Goal: Task Accomplishment & Management: Complete application form

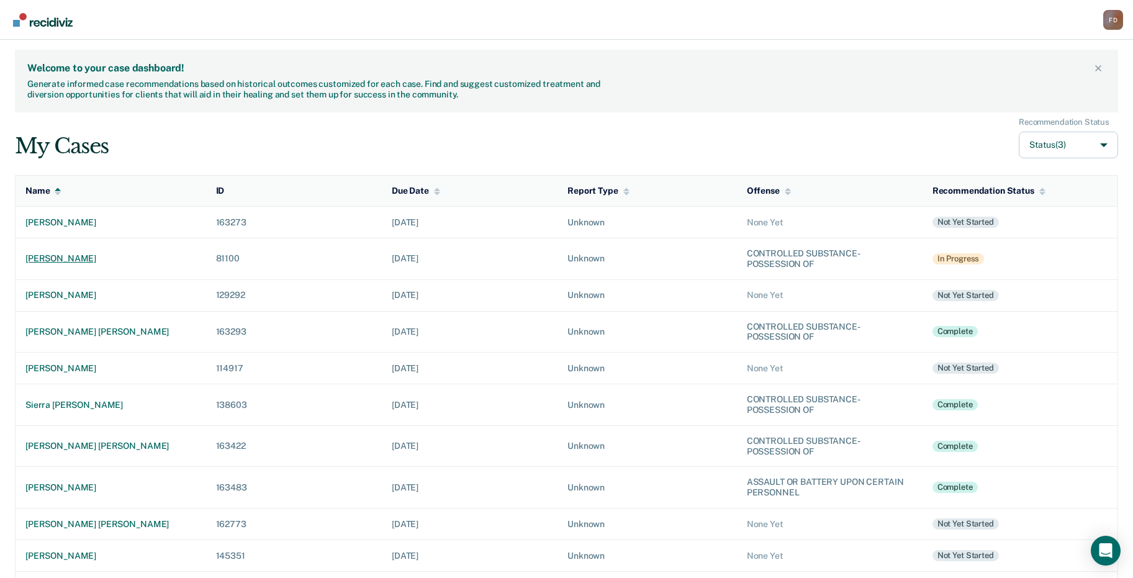
click at [81, 260] on div "[PERSON_NAME]" at bounding box center [110, 258] width 171 height 11
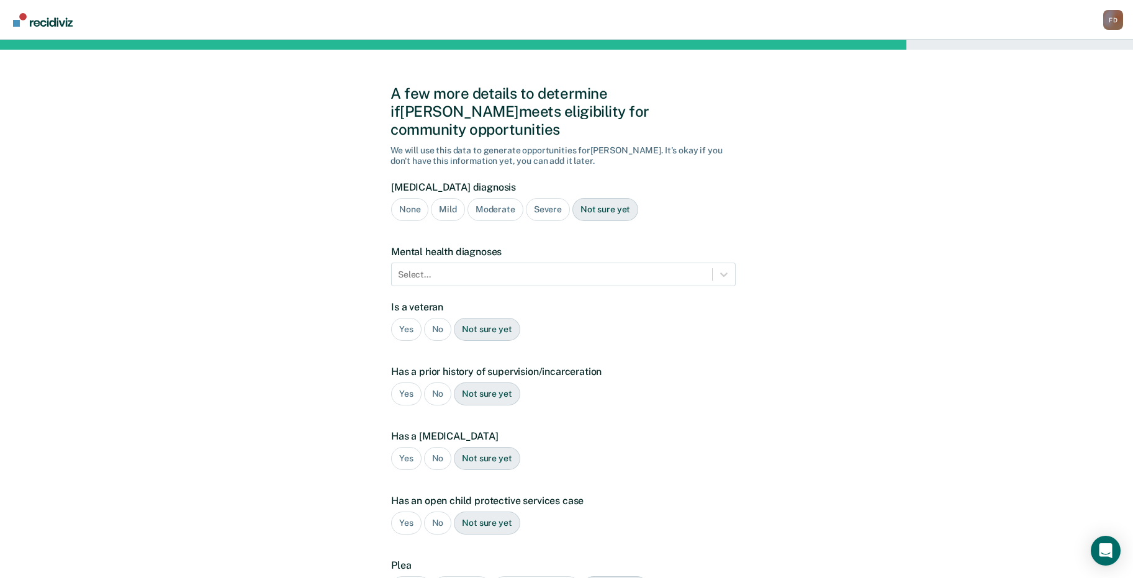
click at [545, 198] on div "Severe" at bounding box center [548, 209] width 44 height 23
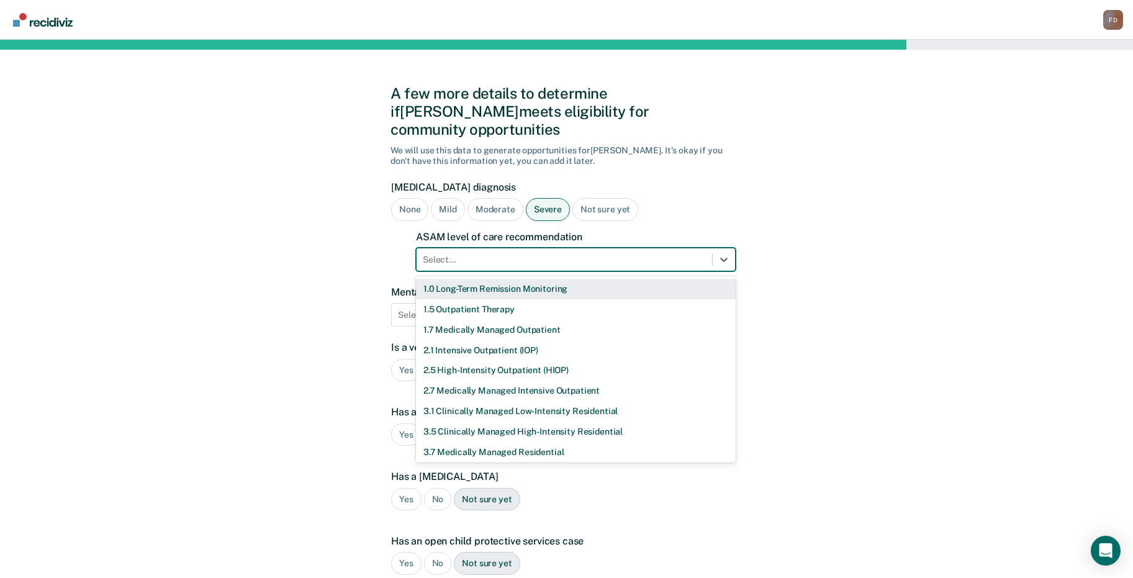
click at [547, 253] on div at bounding box center [564, 259] width 283 height 13
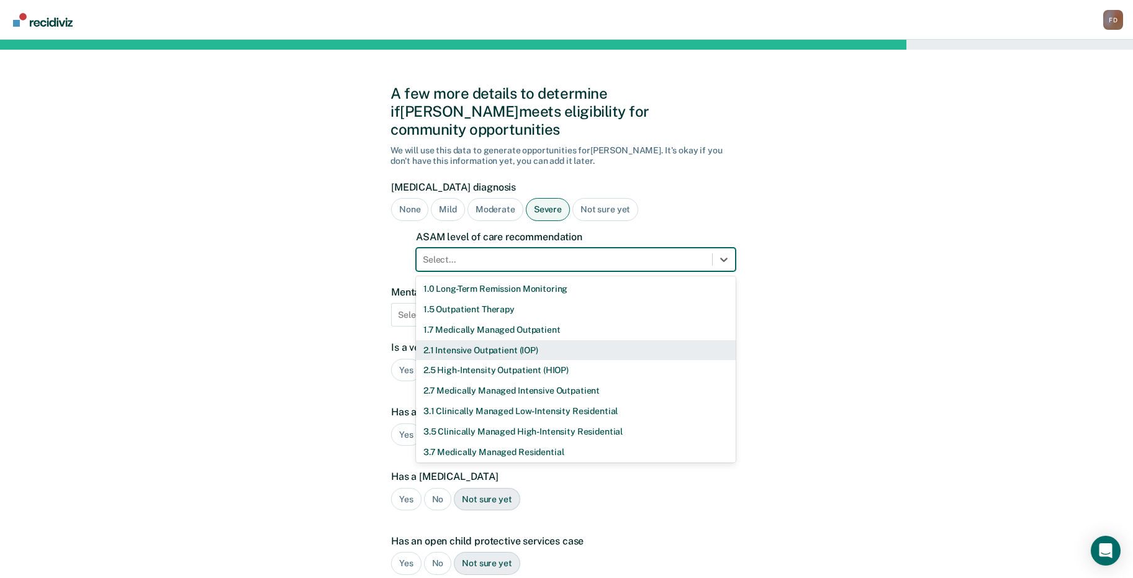
click at [516, 340] on div "2.1 Intensive Outpatient (IOP)" at bounding box center [576, 350] width 320 height 20
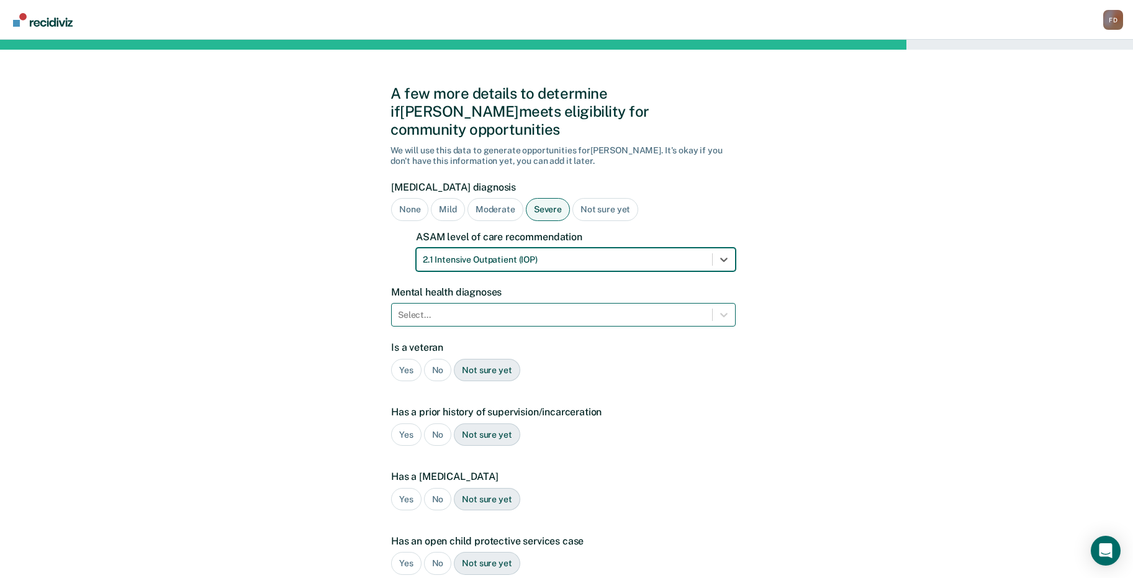
click at [578, 309] on div at bounding box center [552, 315] width 308 height 13
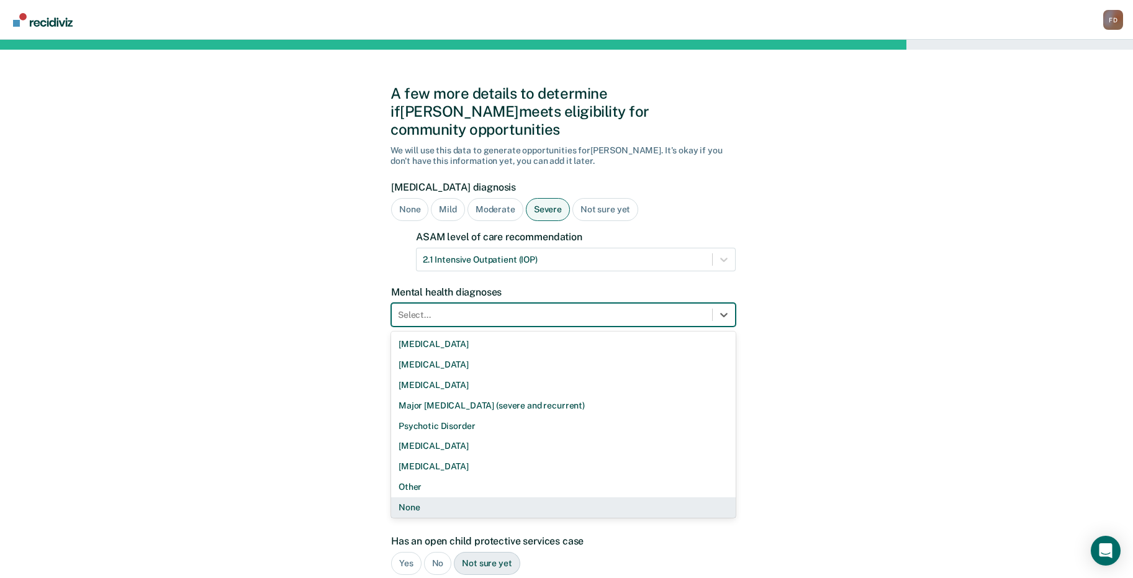
click at [450, 497] on div "None" at bounding box center [563, 507] width 345 height 20
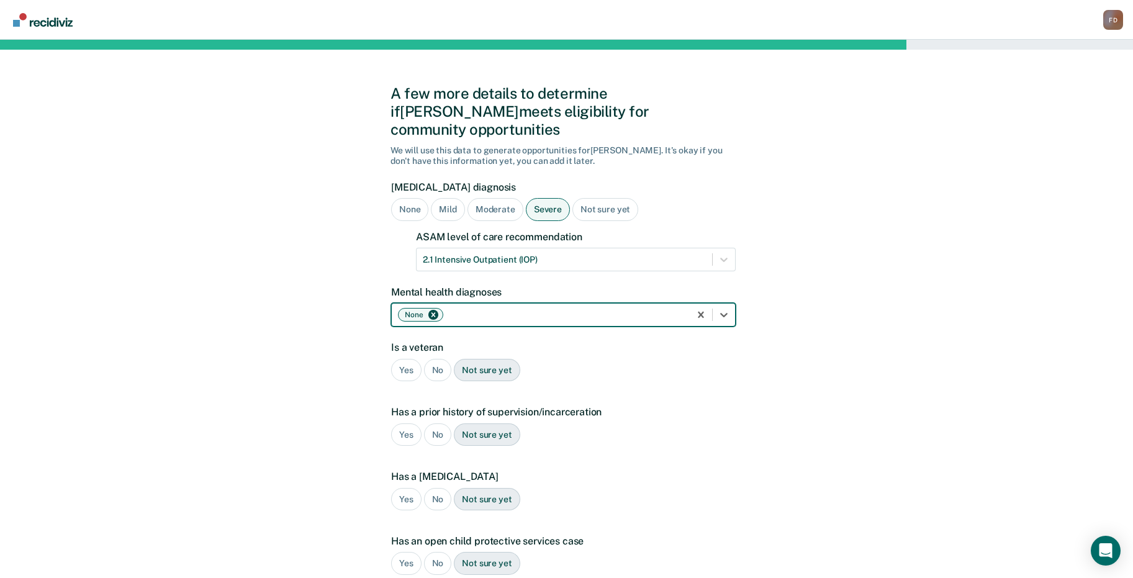
click at [438, 359] on div "No" at bounding box center [438, 370] width 28 height 23
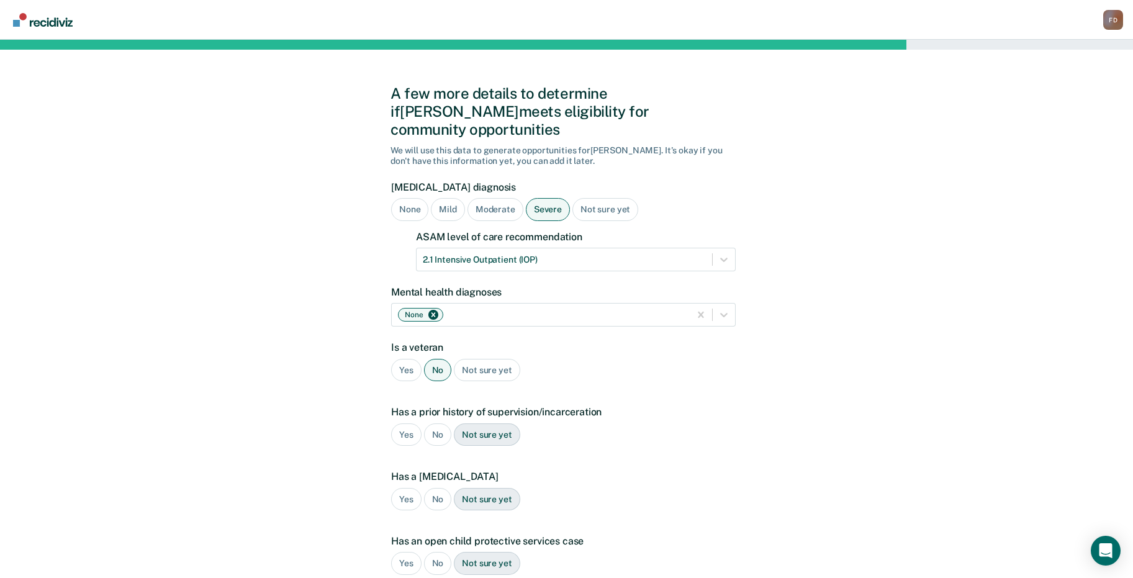
click at [402, 424] on div "Yes" at bounding box center [406, 435] width 30 height 23
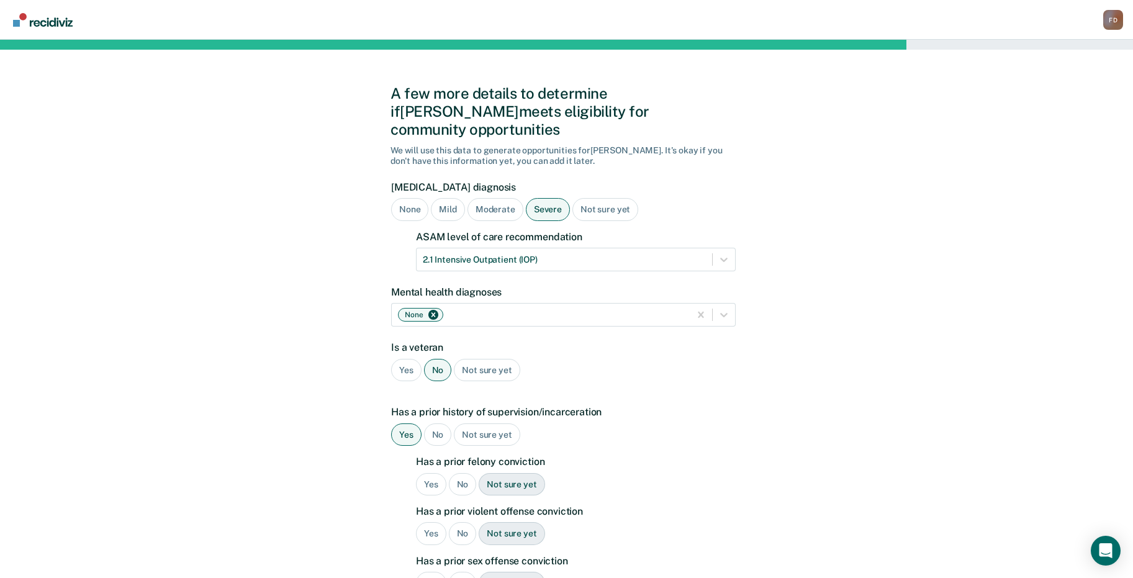
click at [429, 473] on div "Yes" at bounding box center [431, 484] width 30 height 23
click at [461, 522] on div "No" at bounding box center [463, 533] width 28 height 23
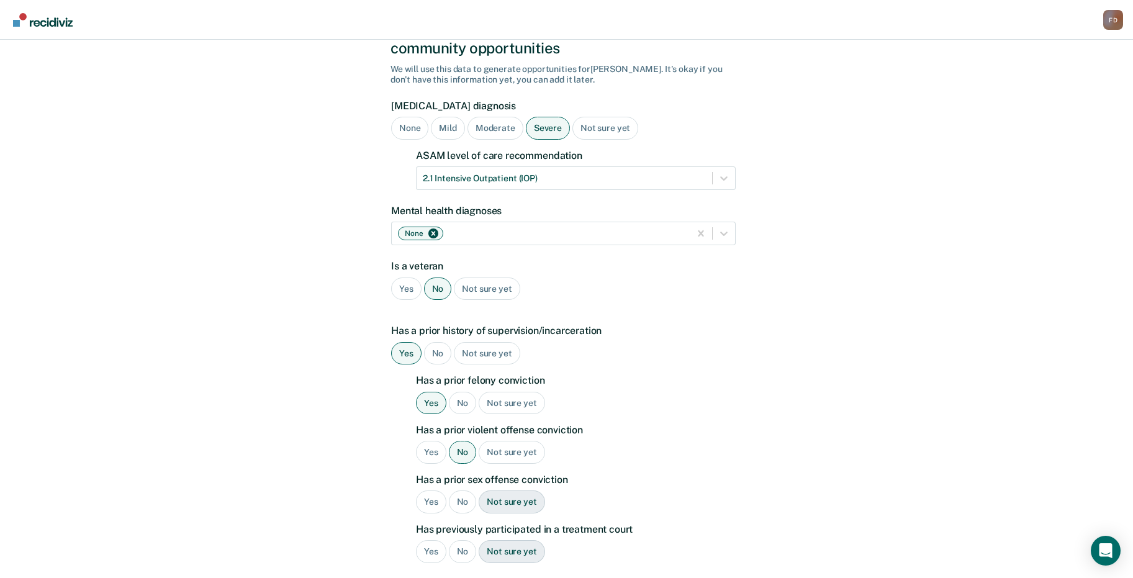
scroll to position [248, 0]
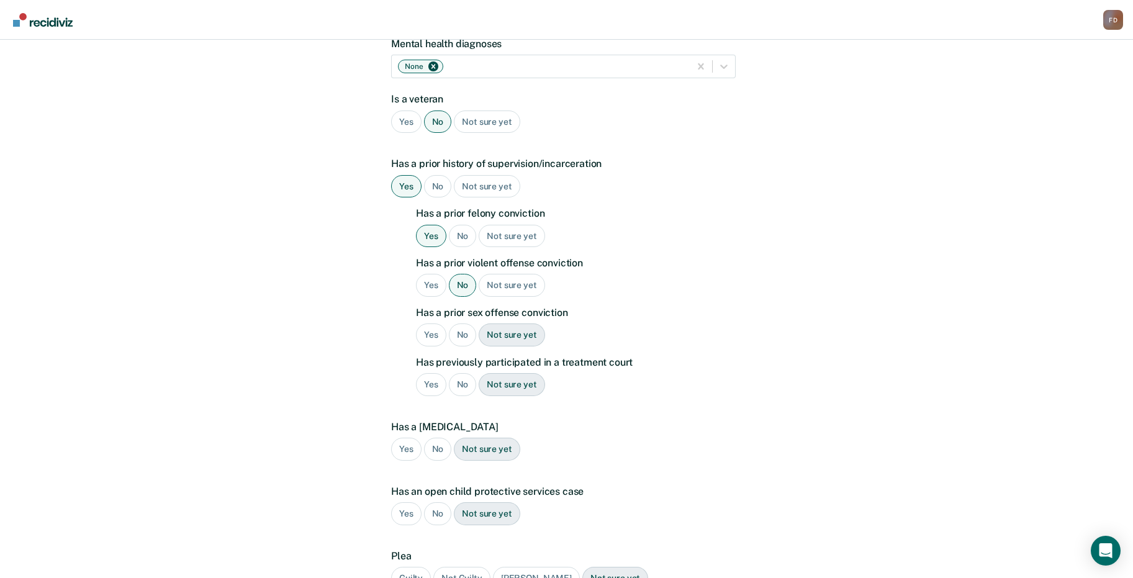
click at [460, 324] on div "No" at bounding box center [463, 335] width 28 height 23
click at [465, 373] on div "No" at bounding box center [463, 384] width 28 height 23
click at [434, 438] on div "No" at bounding box center [438, 449] width 28 height 23
click at [441, 502] on div "No" at bounding box center [438, 513] width 28 height 23
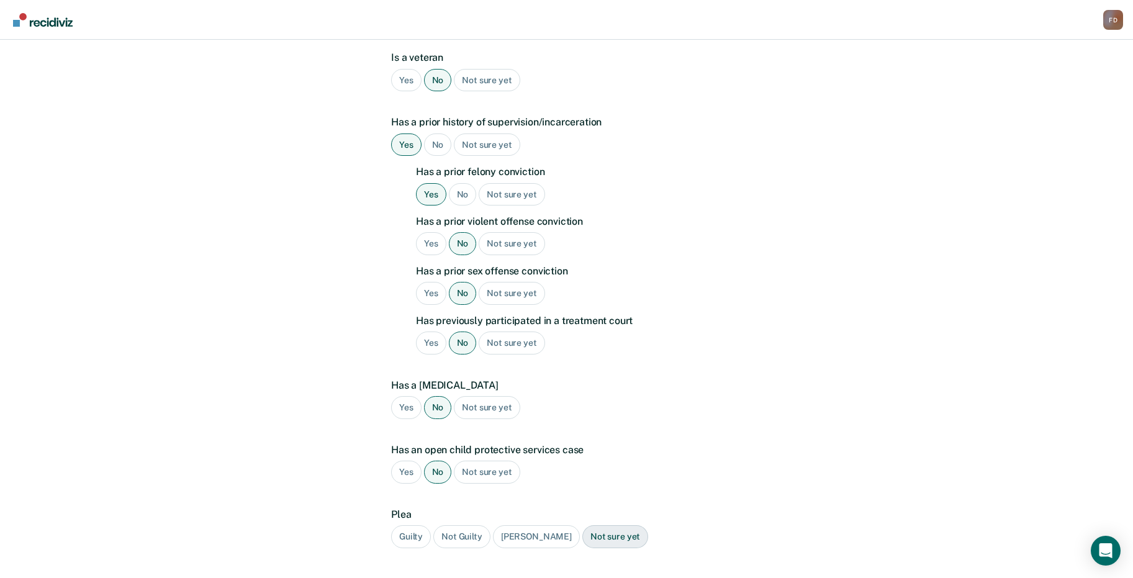
scroll to position [311, 0]
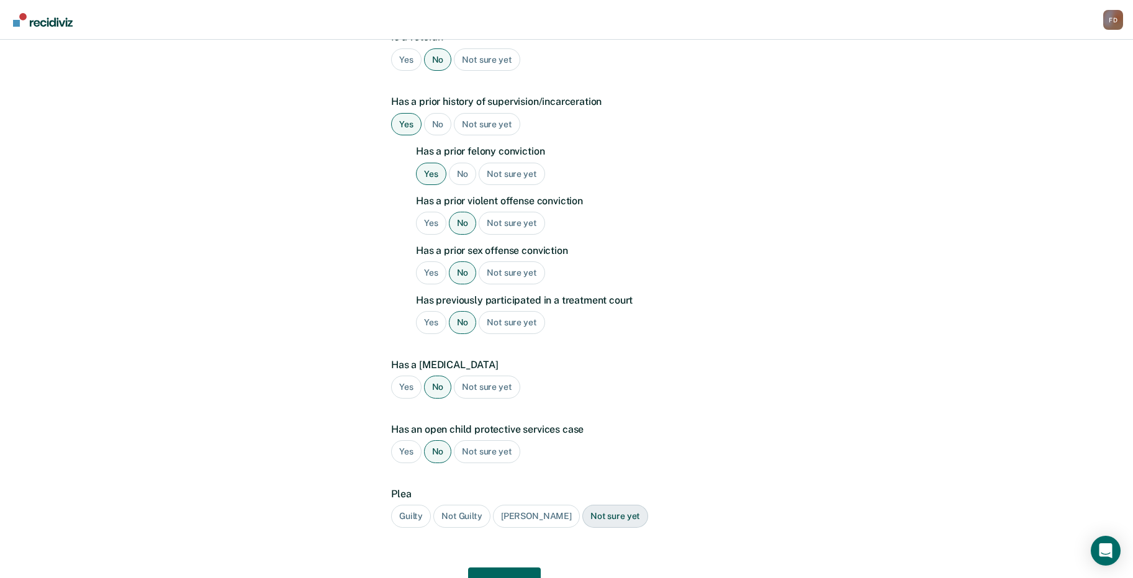
click at [419, 505] on div "Guilty" at bounding box center [411, 516] width 40 height 23
click at [522, 568] on button "Next" at bounding box center [504, 583] width 73 height 30
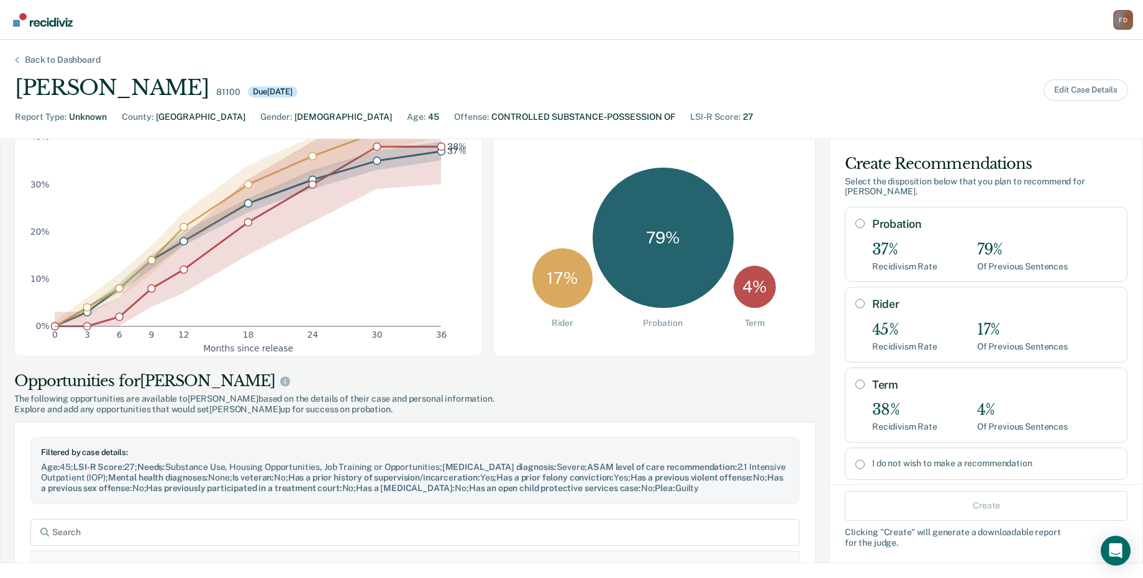
scroll to position [0, 0]
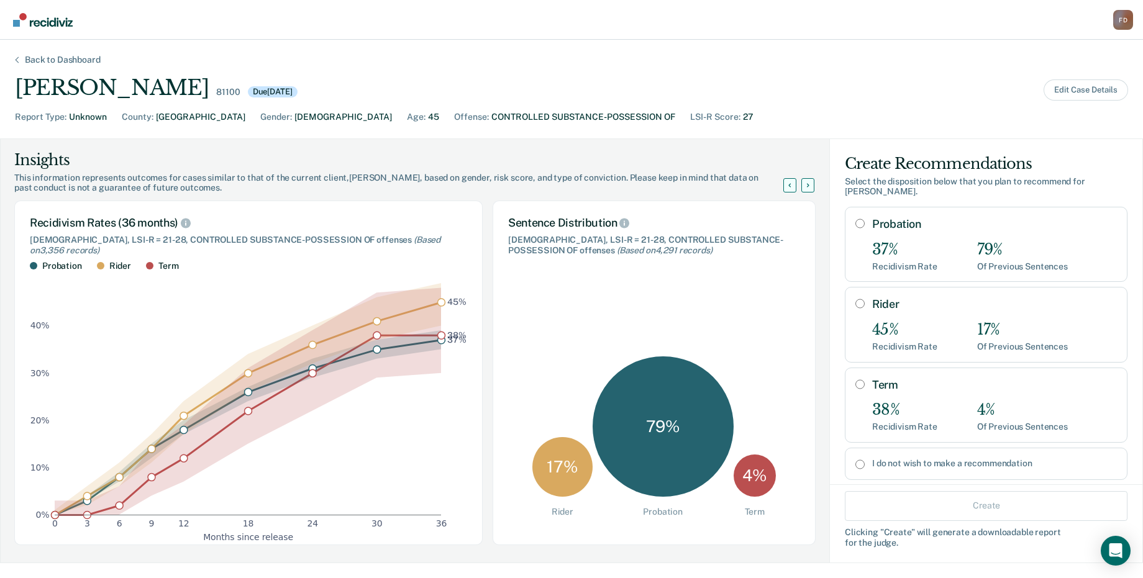
click at [82, 59] on div "Back to Dashboard" at bounding box center [63, 60] width 106 height 11
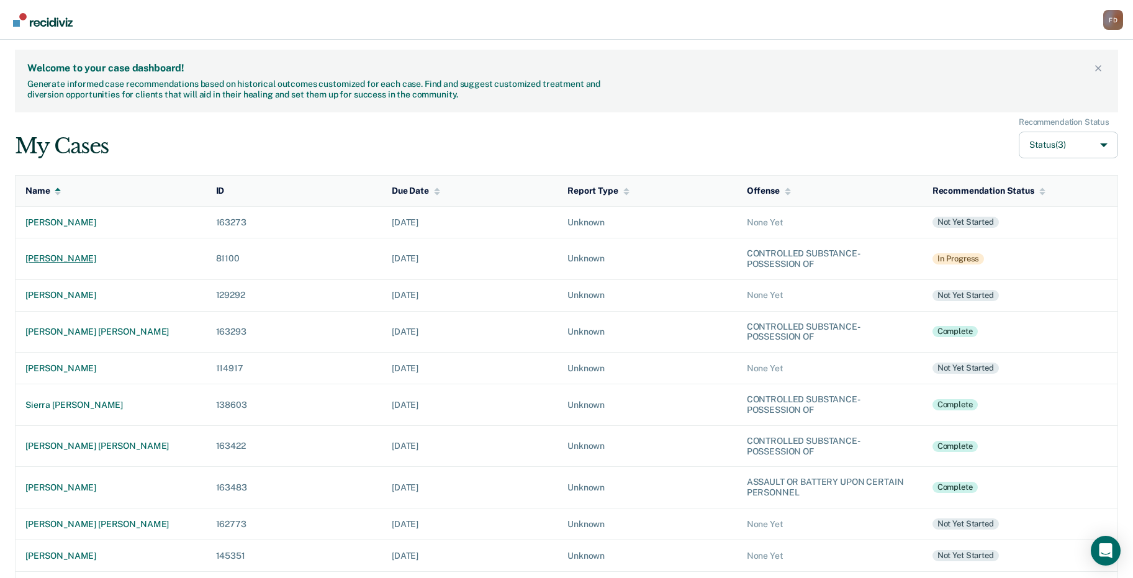
click at [85, 256] on div "[PERSON_NAME]" at bounding box center [110, 258] width 171 height 11
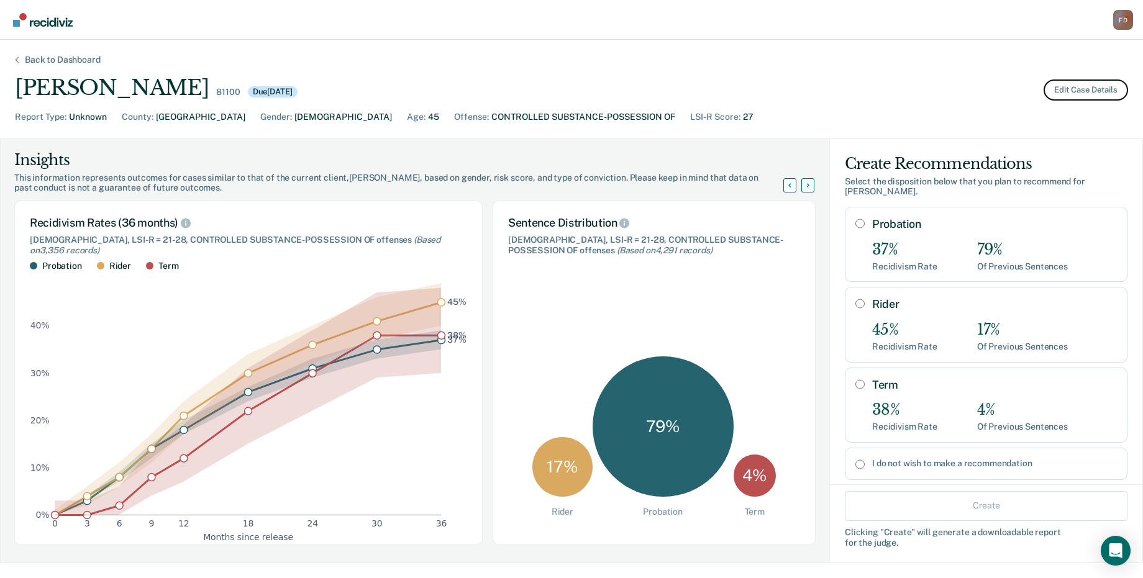
click at [1105, 93] on button "Edit Case Details" at bounding box center [1085, 89] width 84 height 21
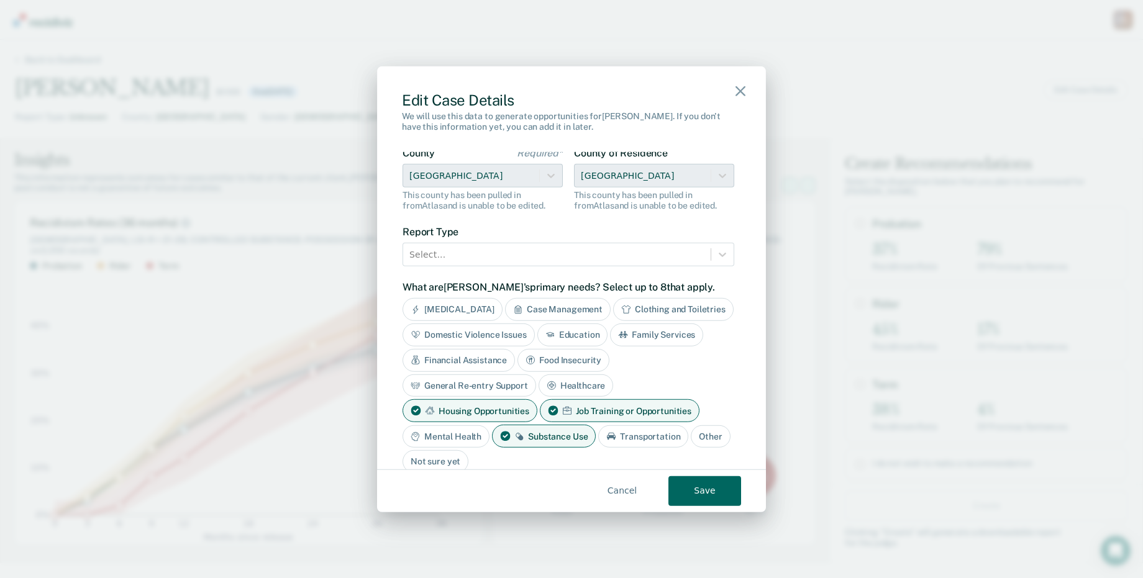
scroll to position [248, 0]
click at [613, 256] on div at bounding box center [556, 254] width 295 height 16
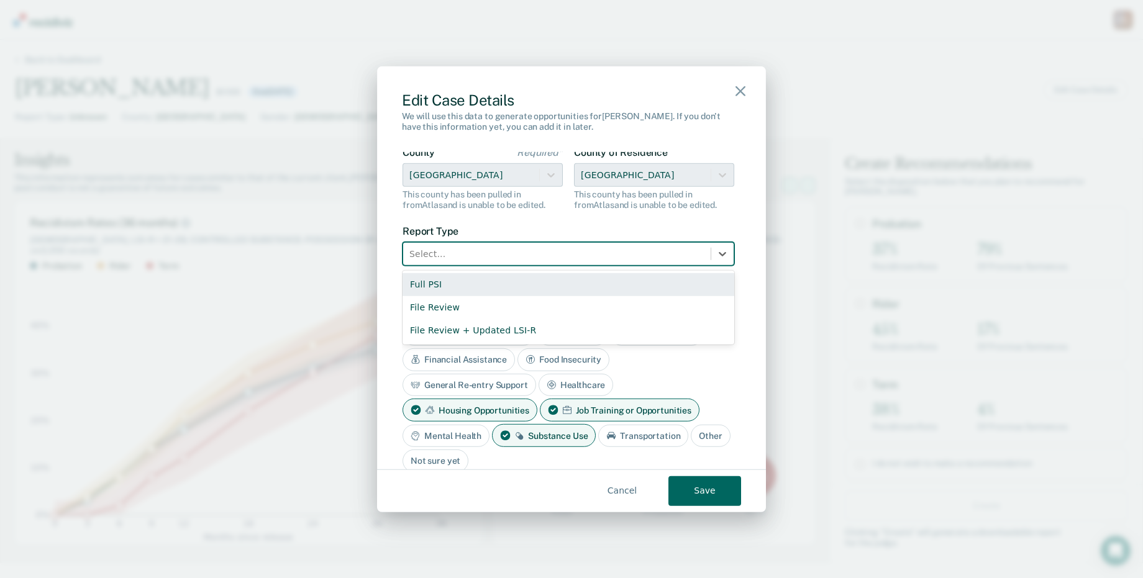
click at [514, 286] on div "Full PSI" at bounding box center [568, 284] width 332 height 23
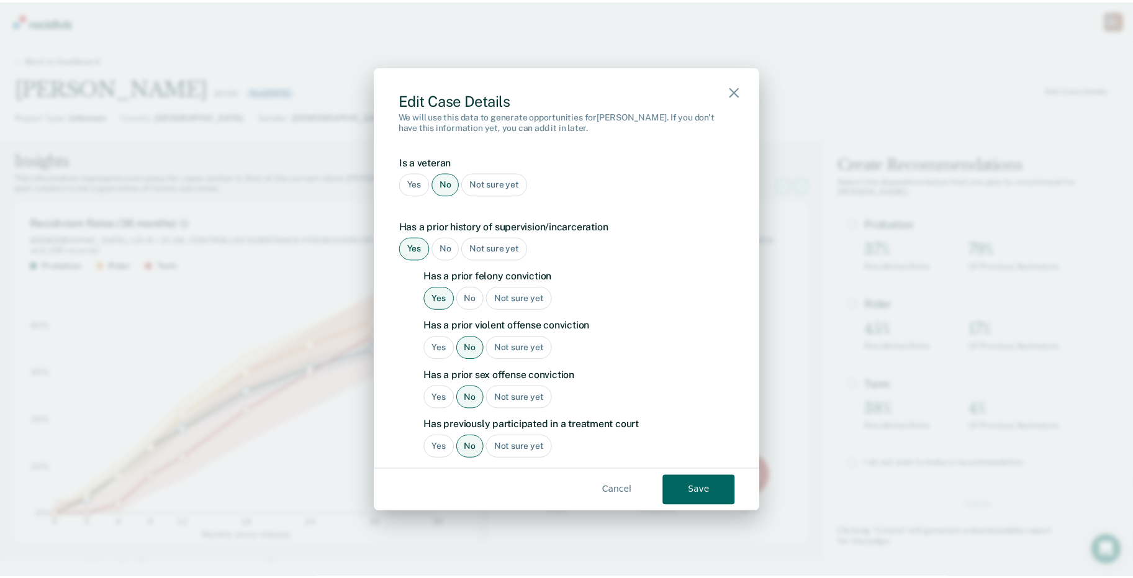
scroll to position [1251, 0]
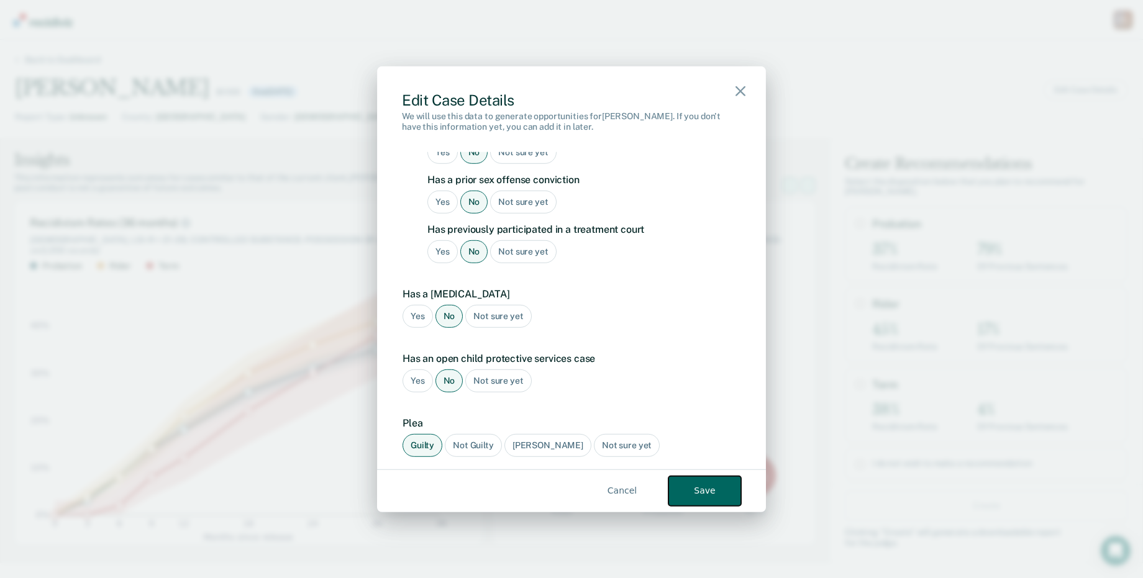
click at [695, 489] on button "Save" at bounding box center [704, 491] width 73 height 30
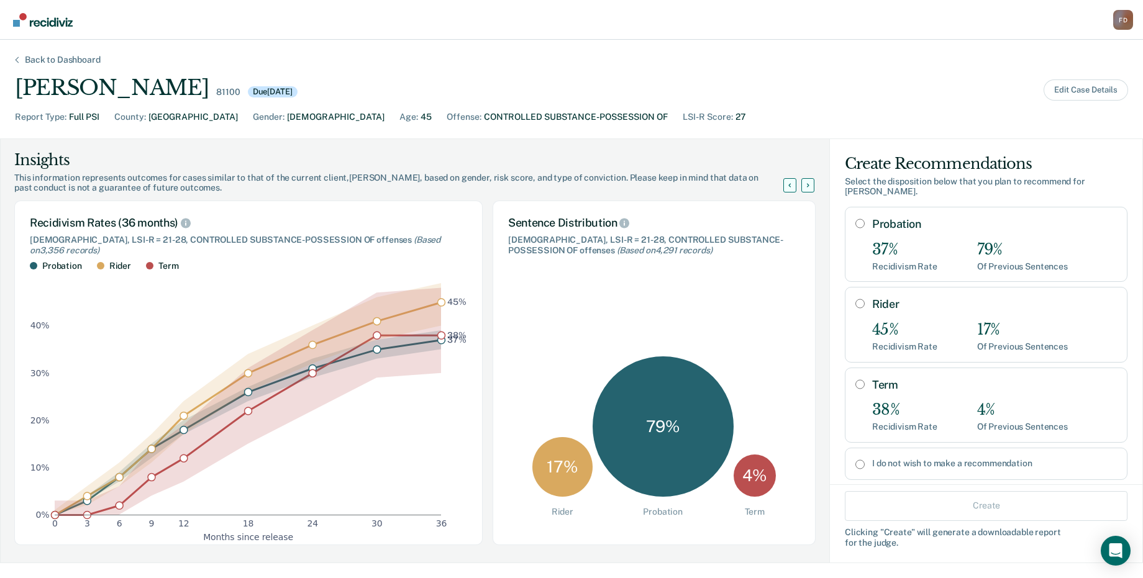
click at [855, 379] on input "Term" at bounding box center [859, 384] width 9 height 10
radio input "true"
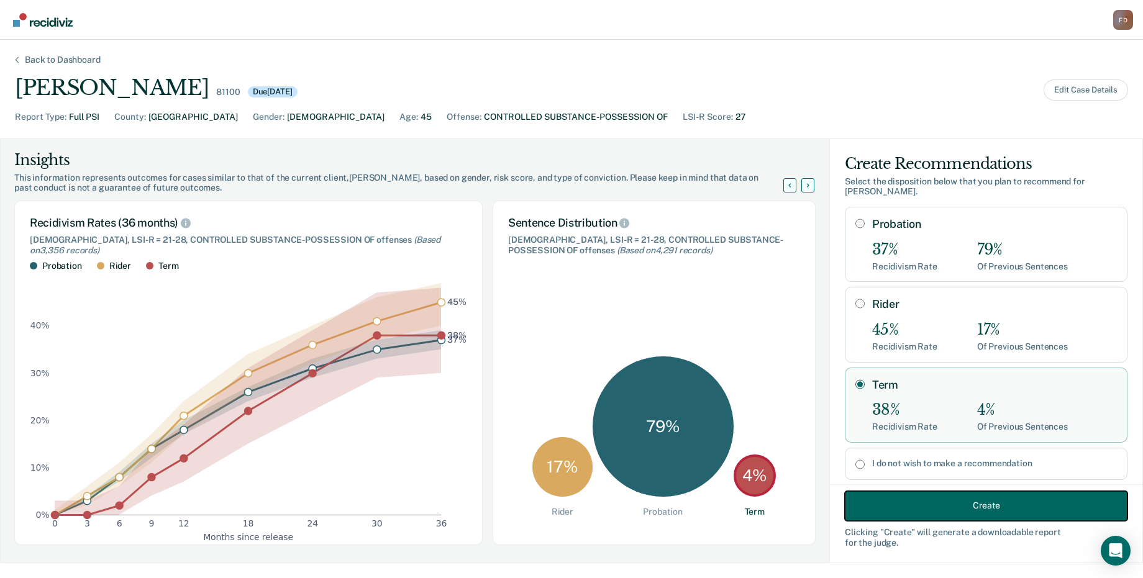
click at [987, 508] on button "Create" at bounding box center [986, 506] width 283 height 30
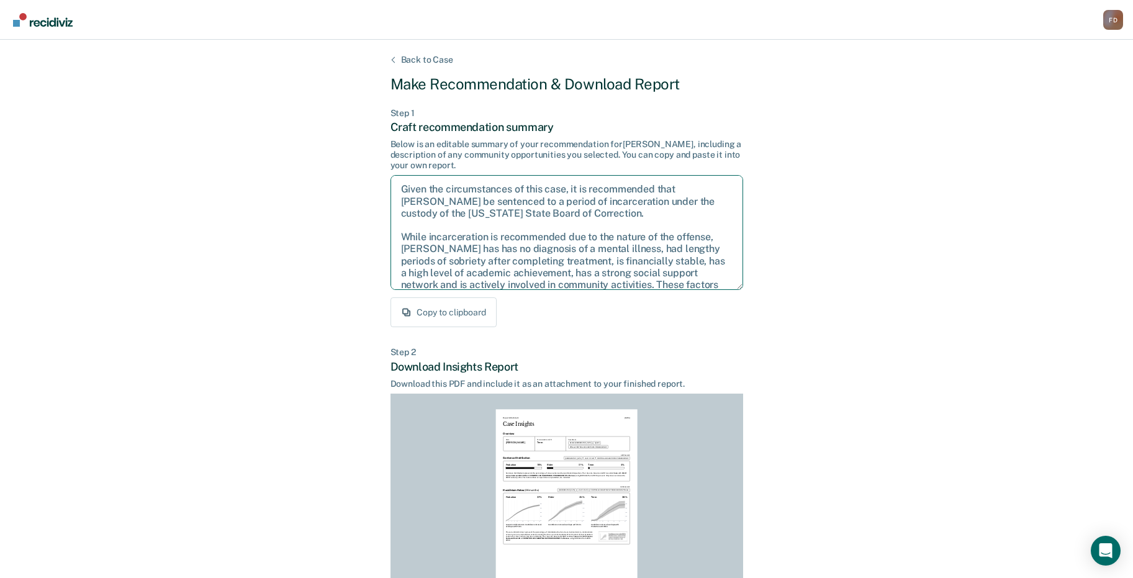
scroll to position [92, 0]
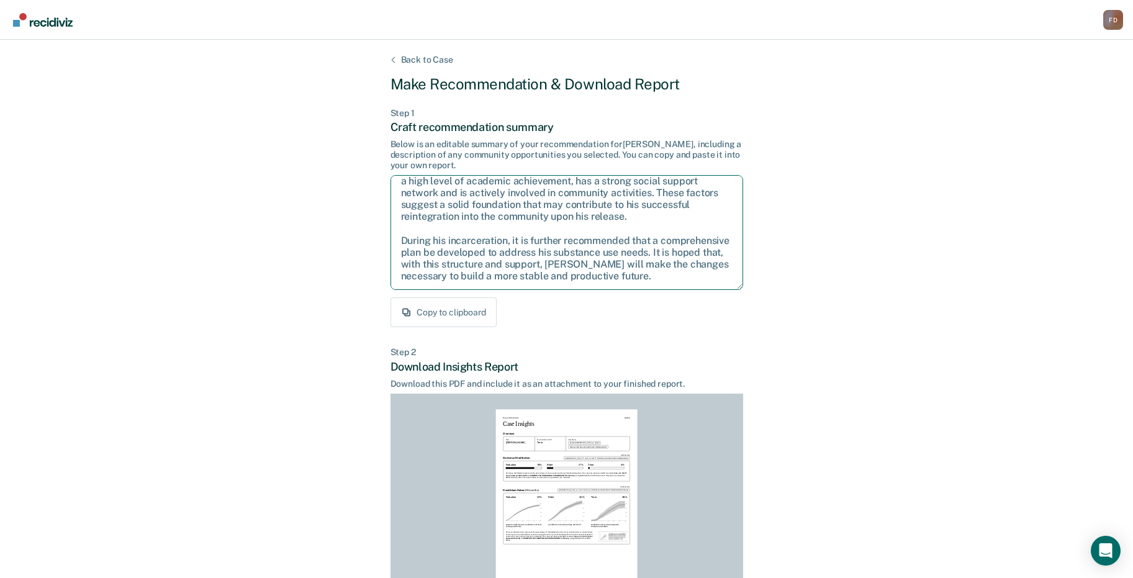
drag, startPoint x: 397, startPoint y: 189, endPoint x: 763, endPoint y: 305, distance: 383.6
click at [763, 305] on div "Back to Case Make Recommendation & Download Report Step 1 Craft recommendation …" at bounding box center [566, 374] width 1133 height 668
drag, startPoint x: 786, startPoint y: 276, endPoint x: 772, endPoint y: 278, distance: 14.5
click at [786, 276] on div "Back to Case Make Recommendation & Download Report Step 1 Craft recommendation …" at bounding box center [566, 374] width 1133 height 668
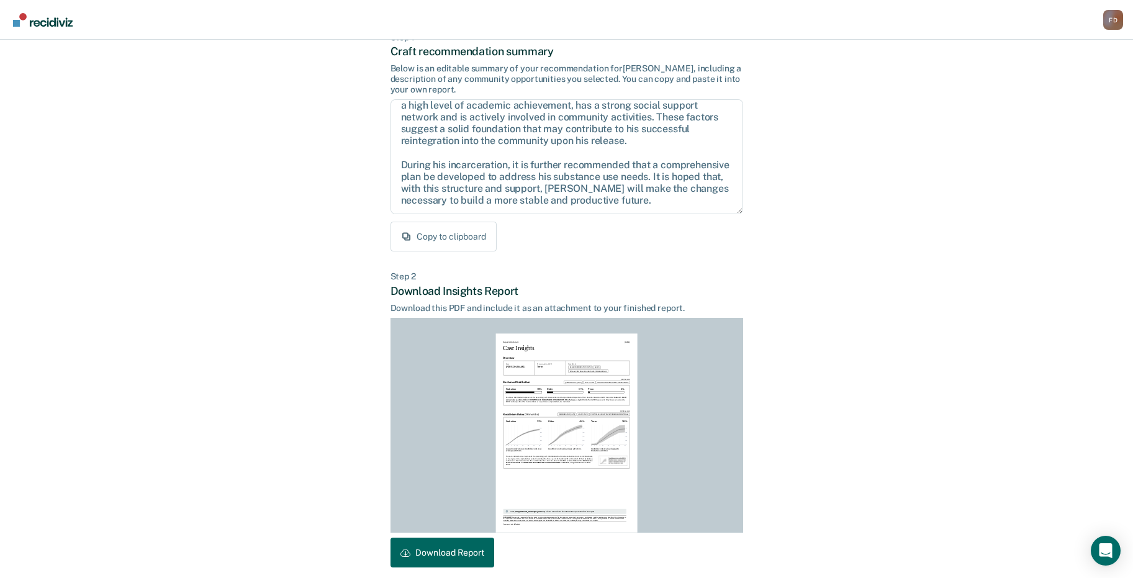
scroll to position [130, 0]
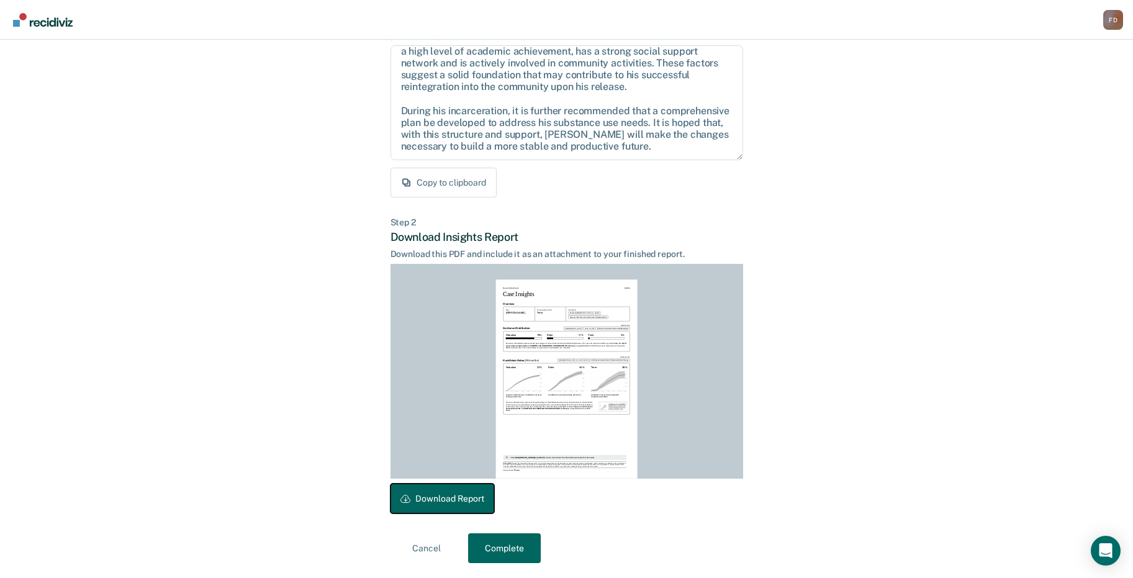
click at [438, 501] on button "Download Report" at bounding box center [443, 499] width 104 height 30
click at [525, 549] on button "Complete" at bounding box center [504, 548] width 73 height 30
